Goal: Task Accomplishment & Management: Use online tool/utility

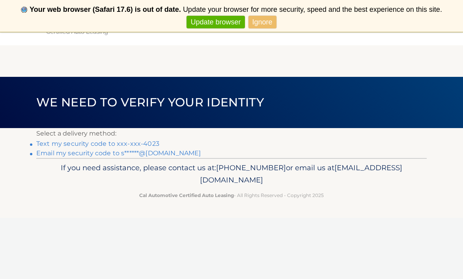
click at [140, 142] on link "Text my security code to xxx-xxx-4023" at bounding box center [97, 143] width 123 height 7
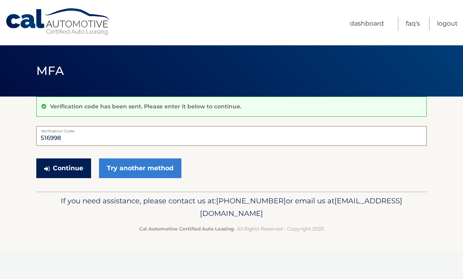
type input "516998"
click at [70, 162] on button "Continue" at bounding box center [63, 169] width 55 height 20
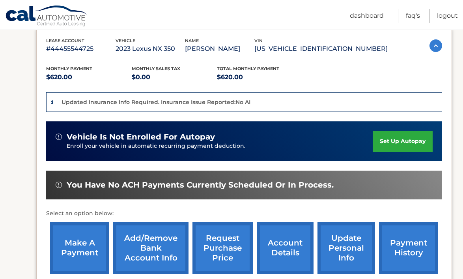
scroll to position [163, 0]
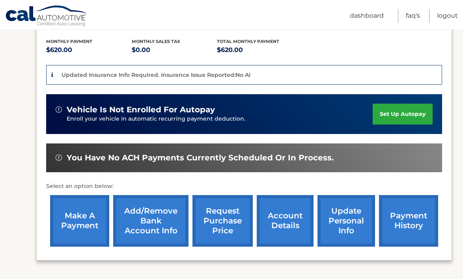
click at [87, 237] on link "make a payment" at bounding box center [79, 221] width 59 height 52
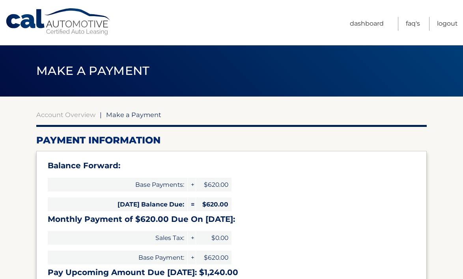
select select "MzQyMWY2ODktODhjYi00Zjk1LWJiNGYtY2RlODRlMmQxYWQ1"
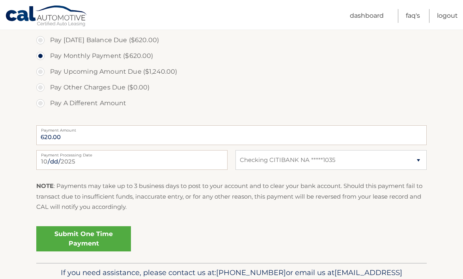
scroll to position [276, 0]
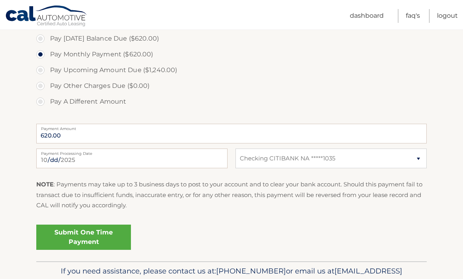
click at [87, 235] on link "Submit One Time Payment" at bounding box center [83, 237] width 95 height 25
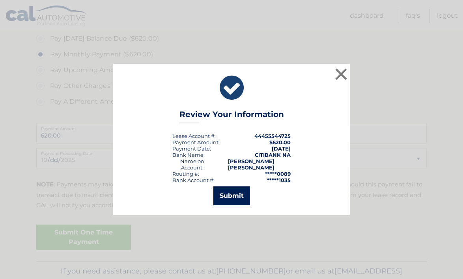
click at [233, 193] on button "Submit" at bounding box center [231, 196] width 37 height 19
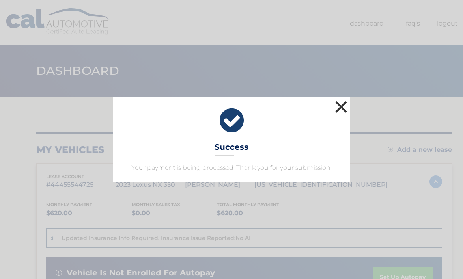
click at [338, 110] on button "×" at bounding box center [341, 107] width 16 height 16
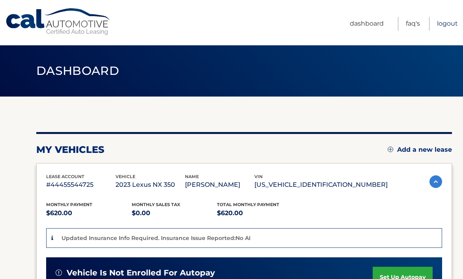
click at [447, 22] on link "Logout" at bounding box center [447, 24] width 21 height 14
